Goal: Find specific page/section: Find specific page/section

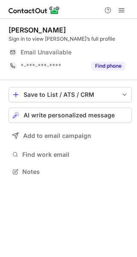
scroll to position [4, 4]
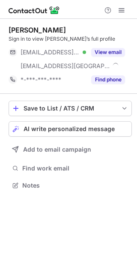
scroll to position [179, 137]
